Goal: Transaction & Acquisition: Purchase product/service

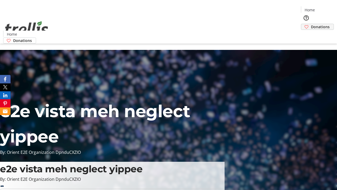
click at [311, 24] on span "Donations" at bounding box center [320, 27] width 19 height 6
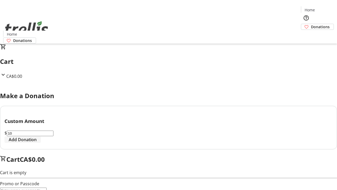
click at [37, 142] on span "Add Donation" at bounding box center [23, 139] width 28 height 6
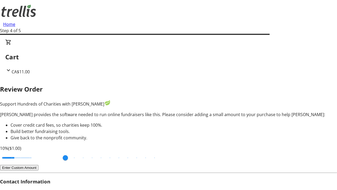
type input "20"
click at [37, 152] on input "Cover fees percentage" at bounding box center [17, 158] width 41 height 12
